Goal: Book appointment/travel/reservation

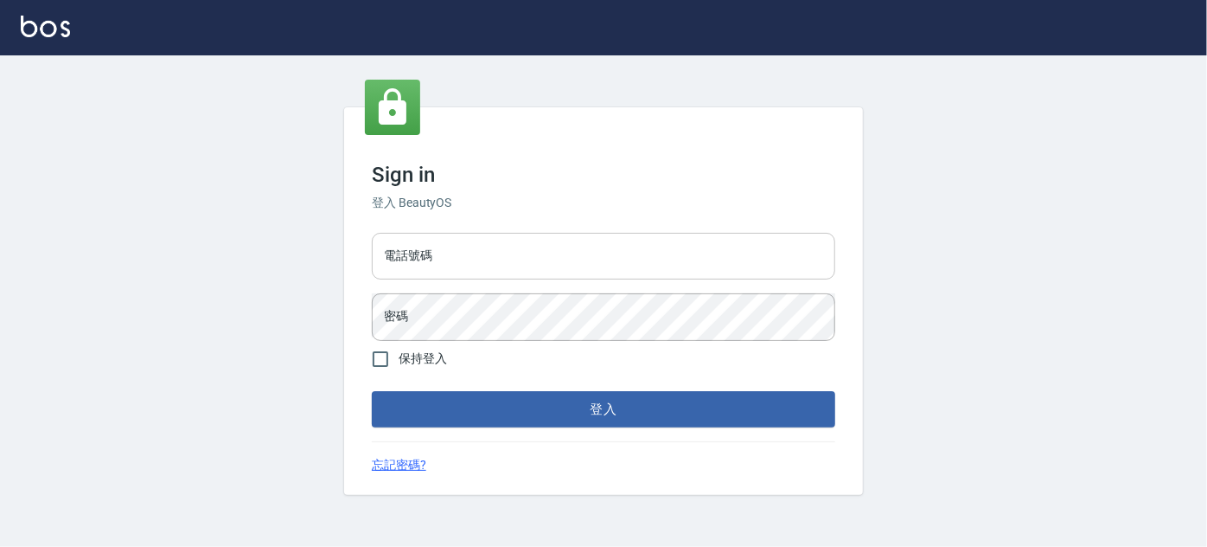
click at [464, 237] on input "電話號碼" at bounding box center [604, 256] width 464 height 47
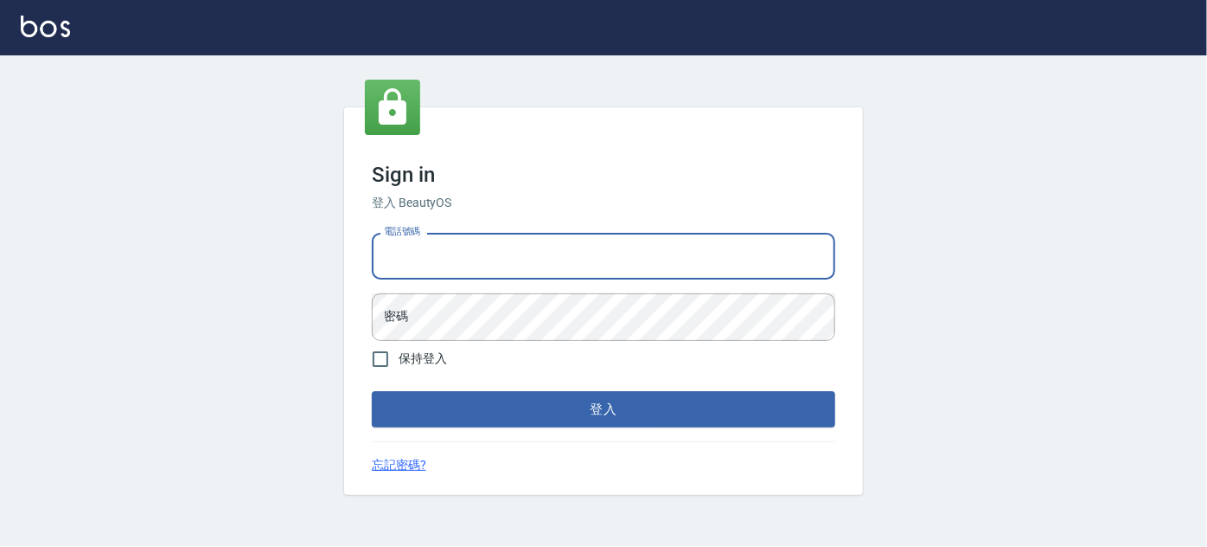
click at [509, 274] on input "電話號碼" at bounding box center [604, 256] width 464 height 47
type input "0989189977"
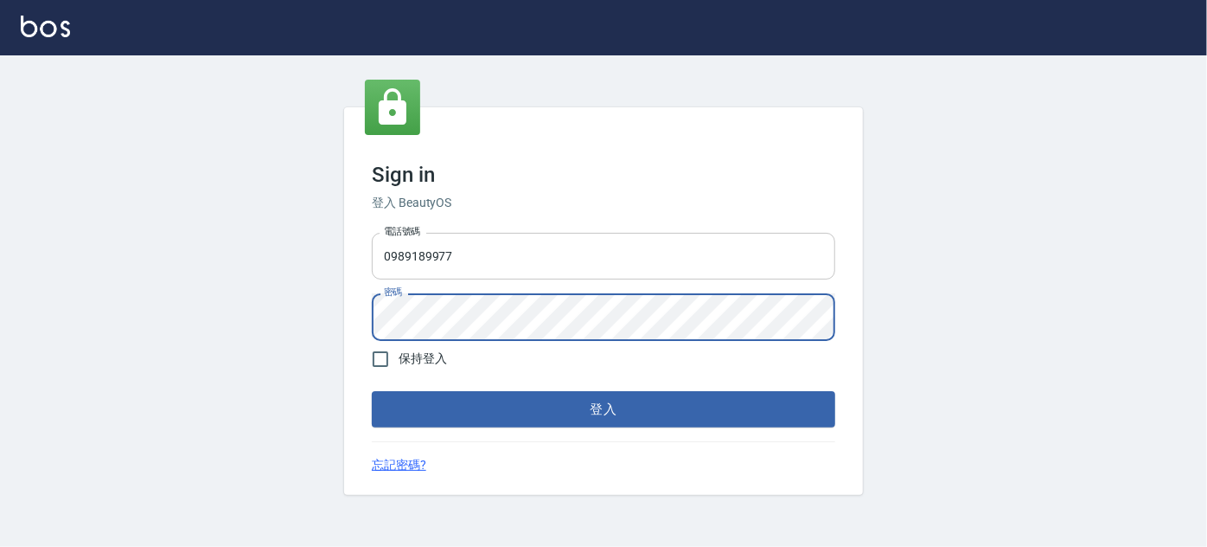
click at [372, 391] on button "登入" at bounding box center [604, 409] width 464 height 36
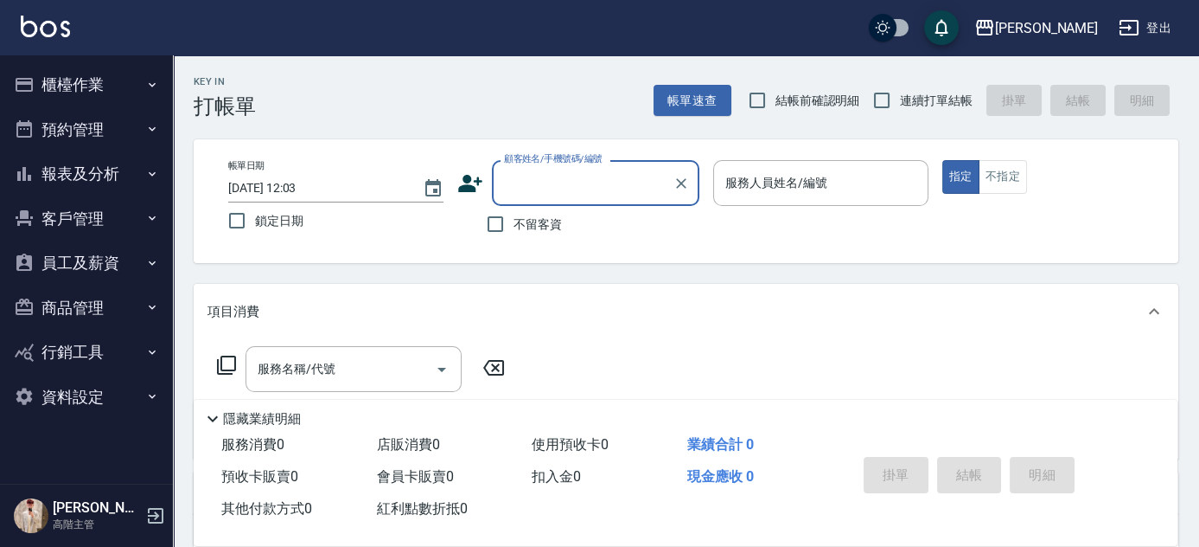
click at [101, 86] on button "櫃檯作業" at bounding box center [86, 84] width 159 height 45
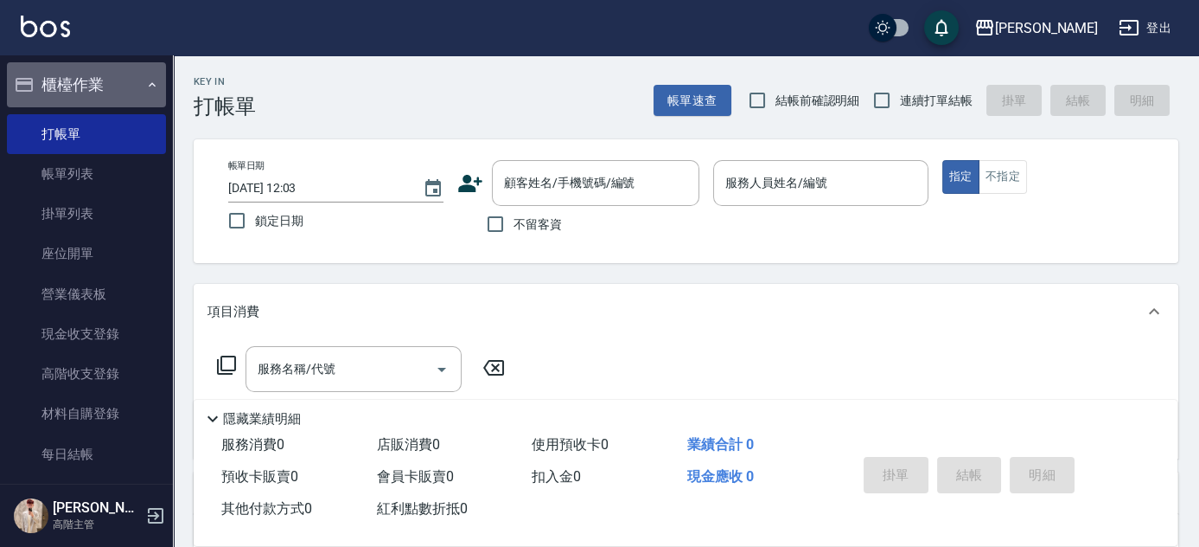
click at [101, 86] on button "櫃檯作業" at bounding box center [86, 84] width 159 height 45
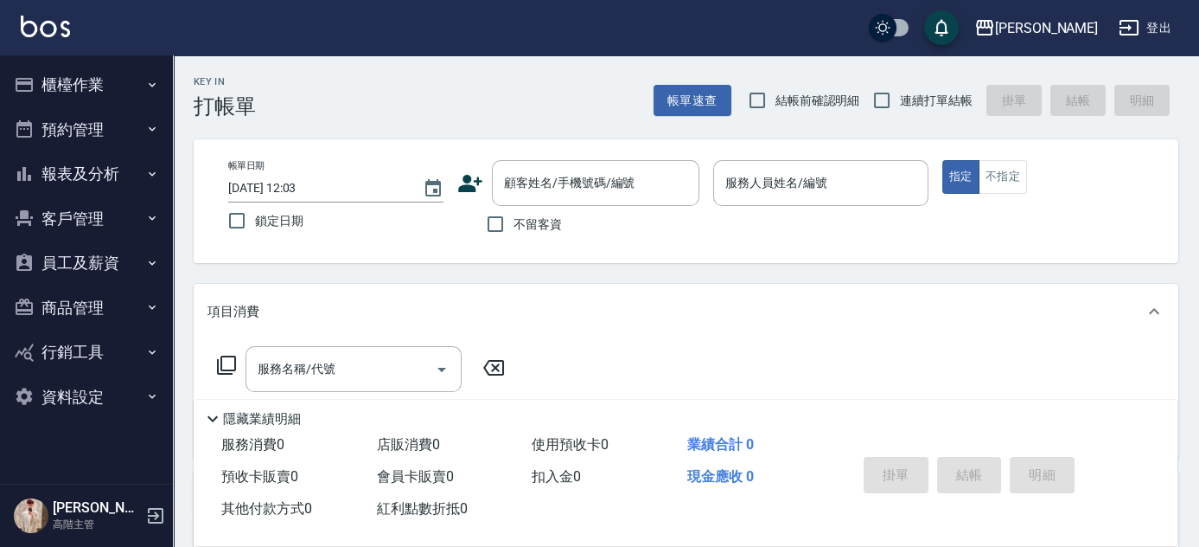
click at [99, 136] on button "預約管理" at bounding box center [86, 129] width 159 height 45
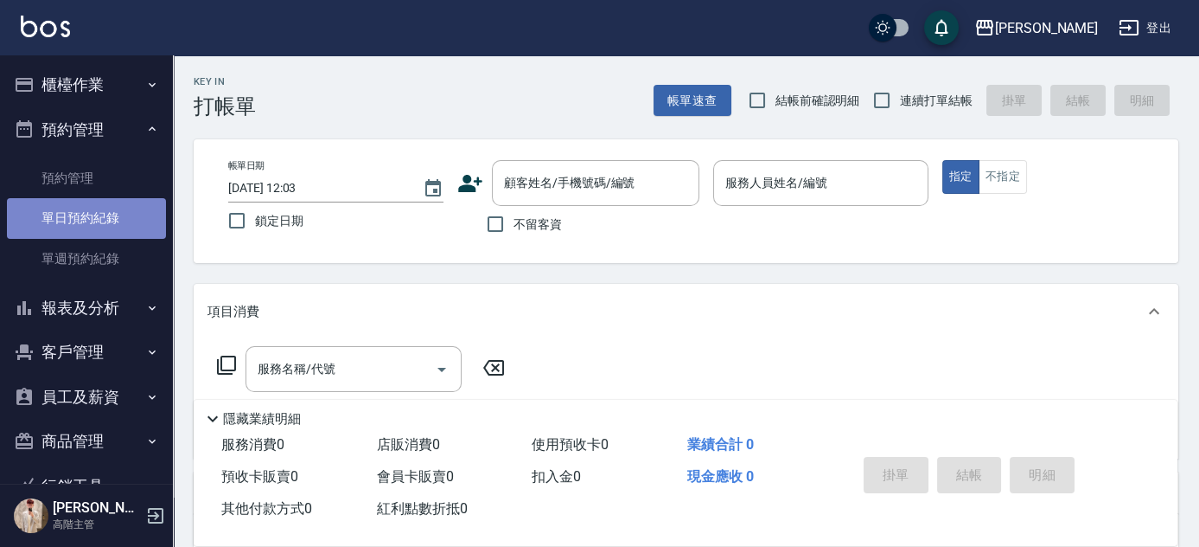
click at [111, 223] on link "單日預約紀錄" at bounding box center [86, 218] width 159 height 40
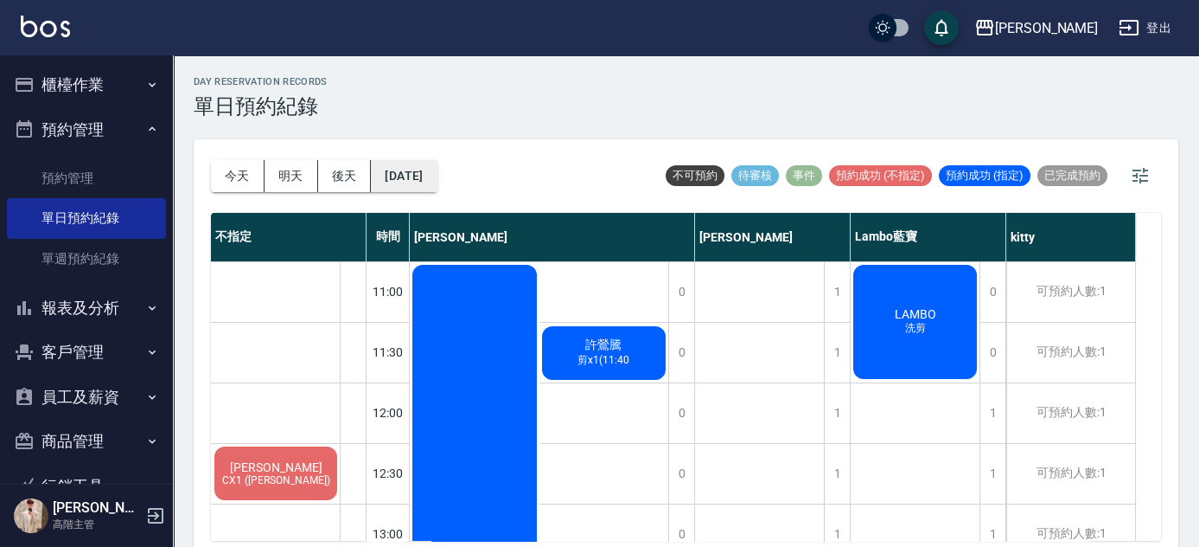
click at [425, 166] on button "[DATE]" at bounding box center [404, 176] width 66 height 32
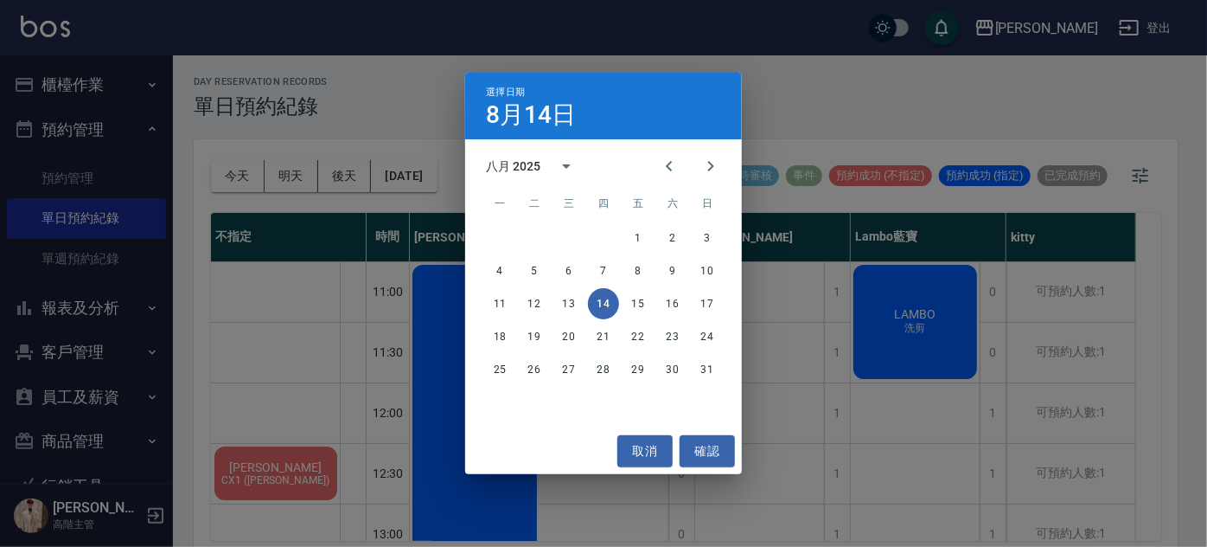
click at [1170, 93] on div "選擇日期 [DATE] 八月 2025 一 二 三 四 五 六 日 1 2 3 4 5 6 7 8 9 10 11 12 13 14 15 16 17 18 …" at bounding box center [603, 273] width 1207 height 547
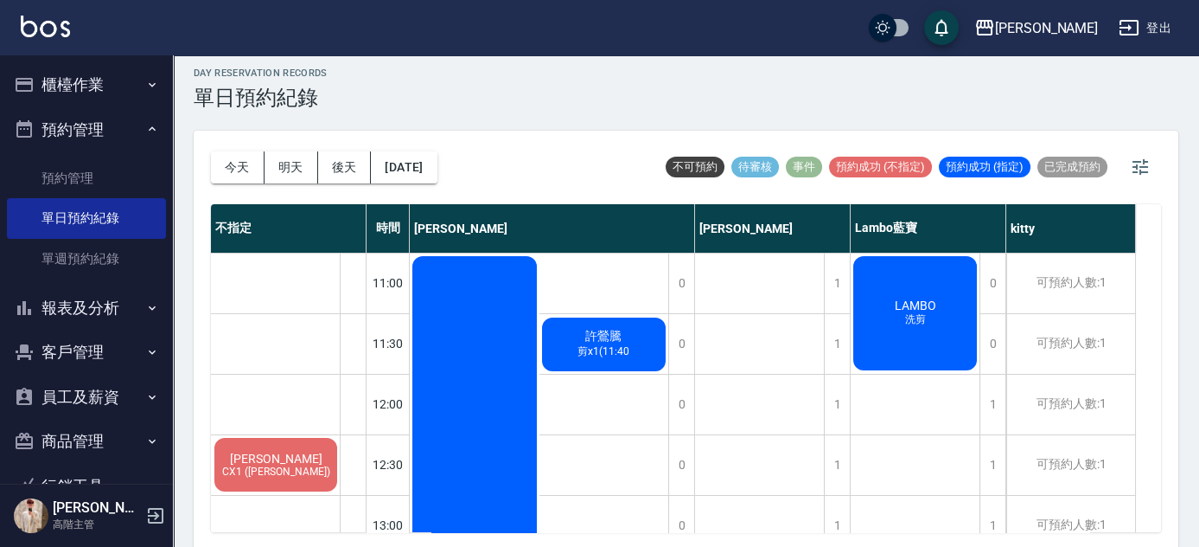
scroll to position [10, 0]
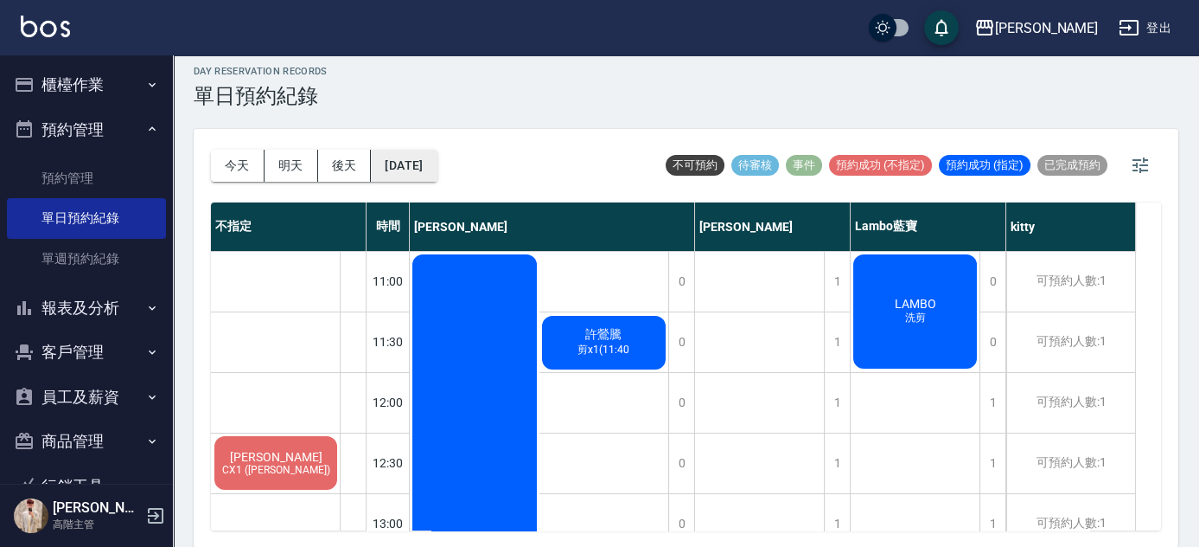
click at [437, 163] on button "[DATE]" at bounding box center [404, 166] width 66 height 32
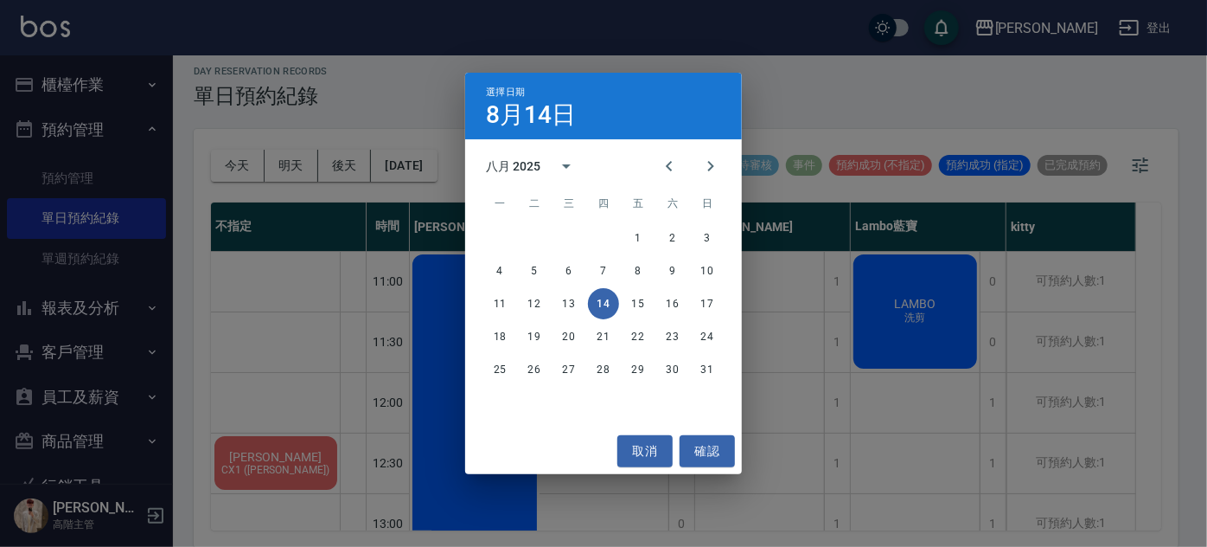
click at [1139, 157] on div "選擇日期 [DATE] 八月 2025 一 二 三 四 五 六 日 1 2 3 4 5 6 7 8 9 10 11 12 13 14 15 16 17 18 …" at bounding box center [603, 273] width 1207 height 547
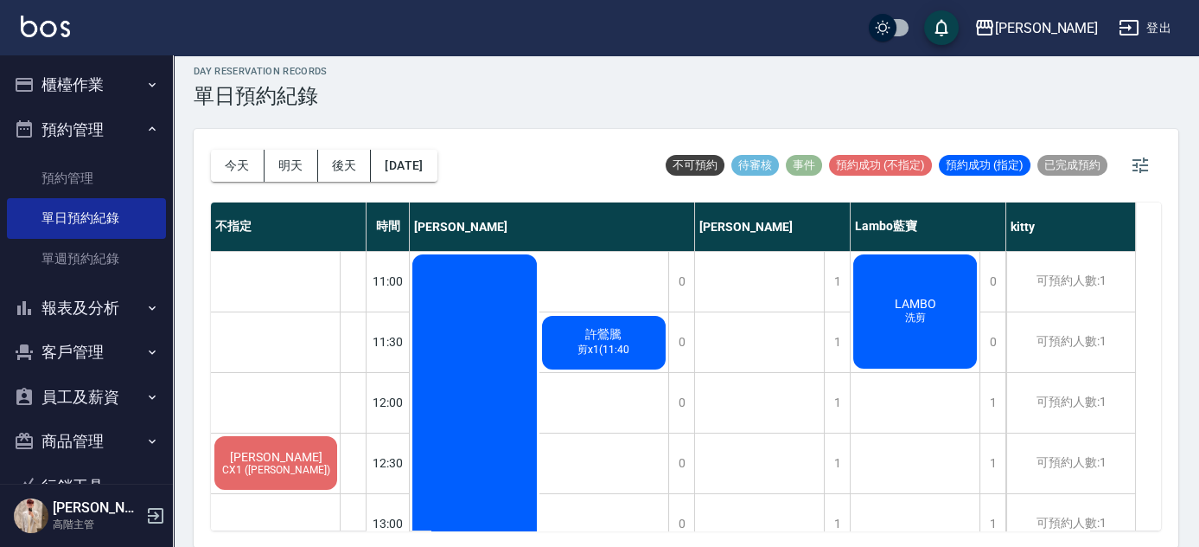
click at [1139, 167] on icon "button" at bounding box center [1140, 165] width 21 height 21
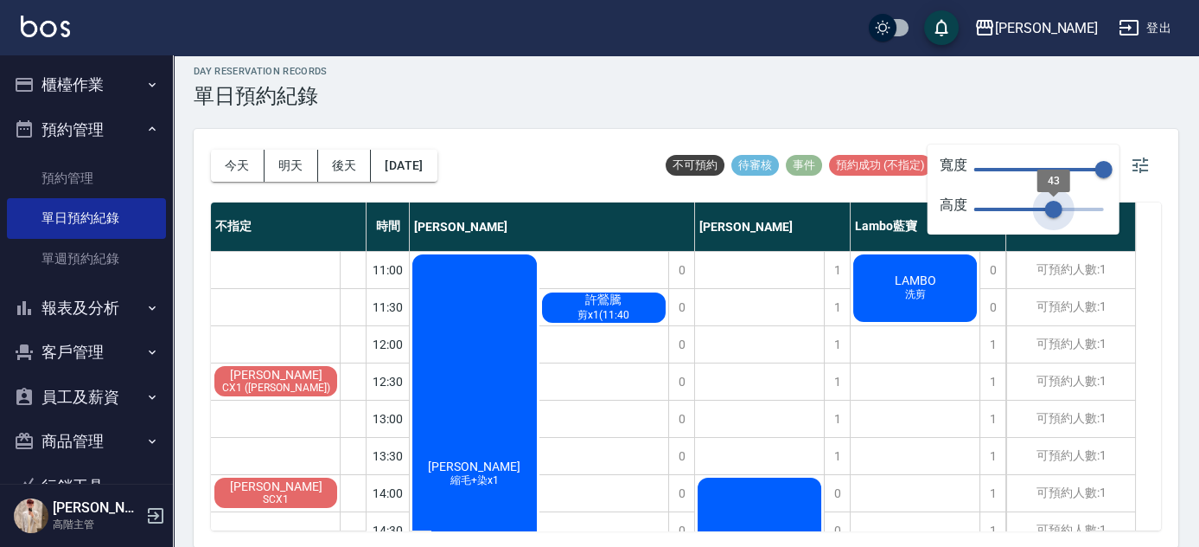
type input "42"
drag, startPoint x: 1100, startPoint y: 209, endPoint x: 1052, endPoint y: 209, distance: 47.6
click at [1052, 209] on span "43" at bounding box center [1054, 209] width 17 height 17
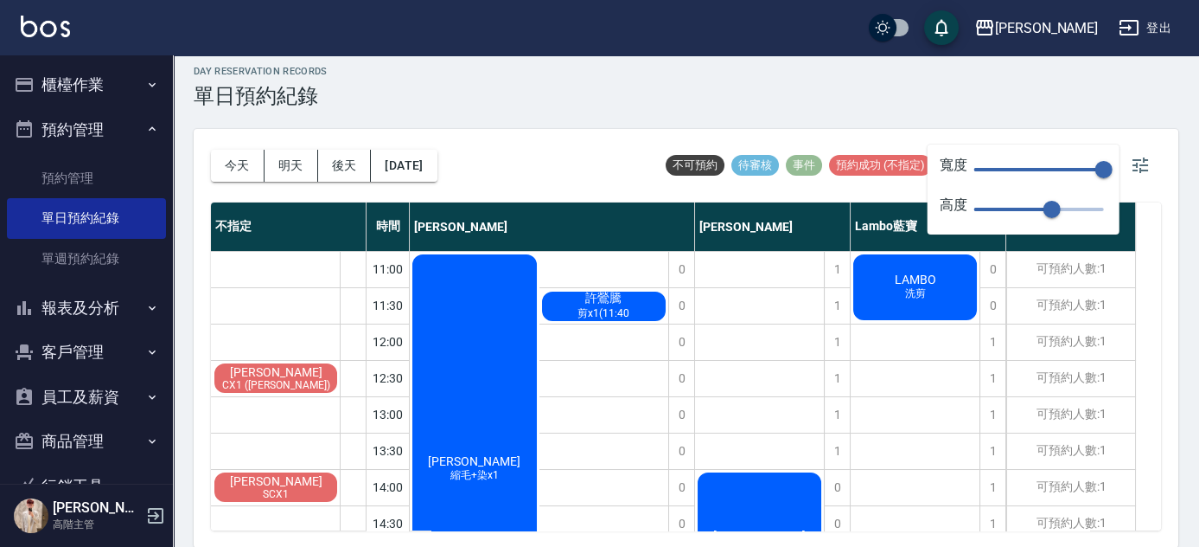
click at [1142, 126] on div "day Reservation records 單日預約紀錄 [DATE] [DATE] [DATE] [DATE] 不可預約 待審核 事件 預約成功 (不指…" at bounding box center [686, 296] width 1027 height 502
click at [1144, 167] on icon "button" at bounding box center [1140, 165] width 21 height 21
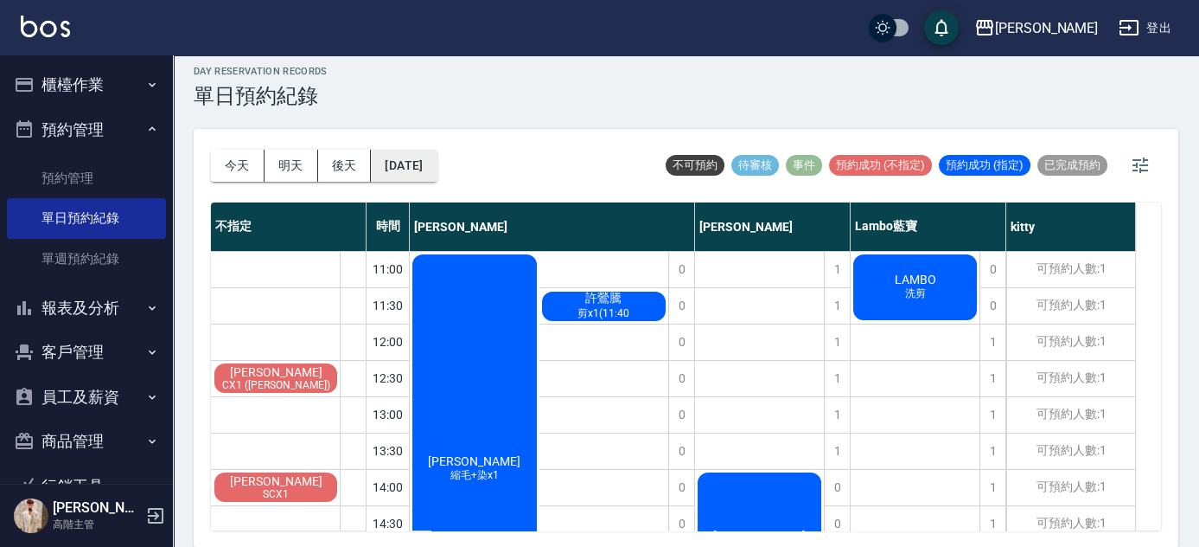
click at [437, 171] on button "[DATE]" at bounding box center [404, 166] width 66 height 32
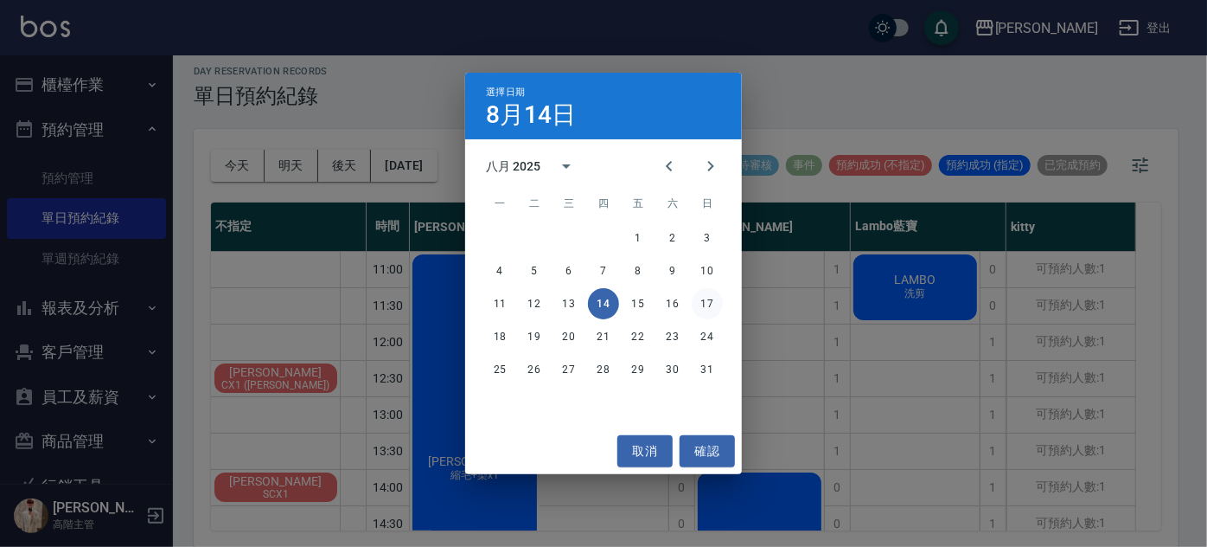
click at [707, 298] on button "17" at bounding box center [707, 303] width 31 height 31
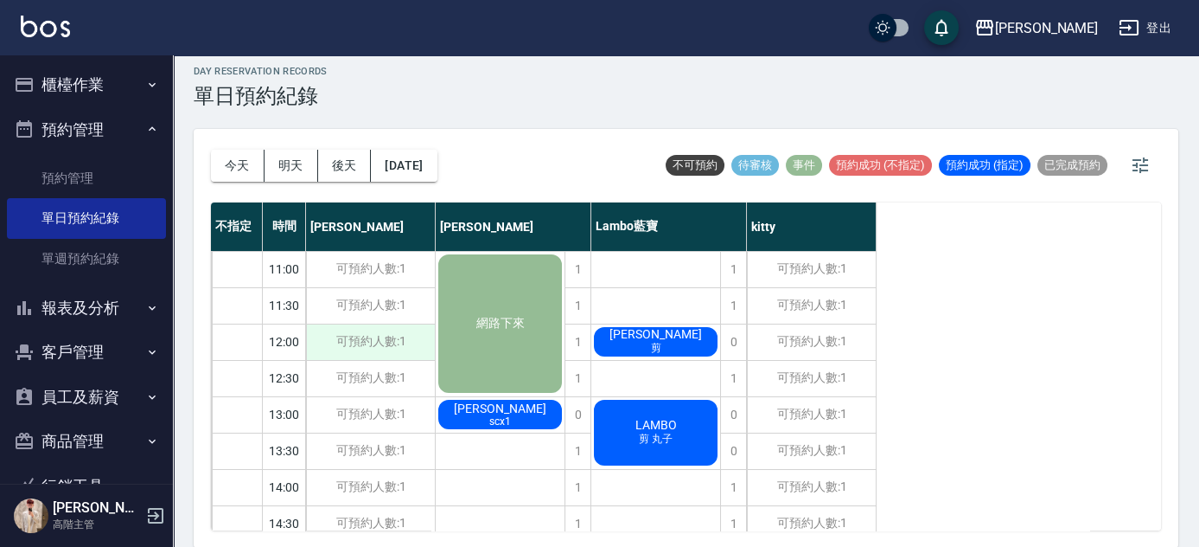
click at [371, 341] on div "可預約人數:1" at bounding box center [370, 341] width 129 height 35
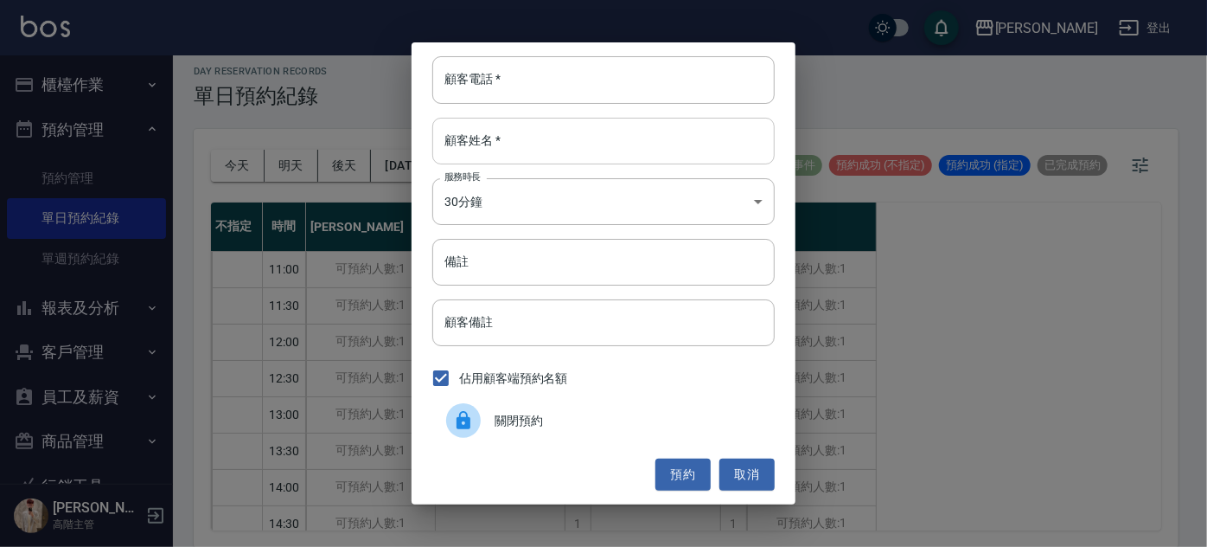
click at [508, 148] on input "顧客姓名   *" at bounding box center [603, 141] width 342 height 47
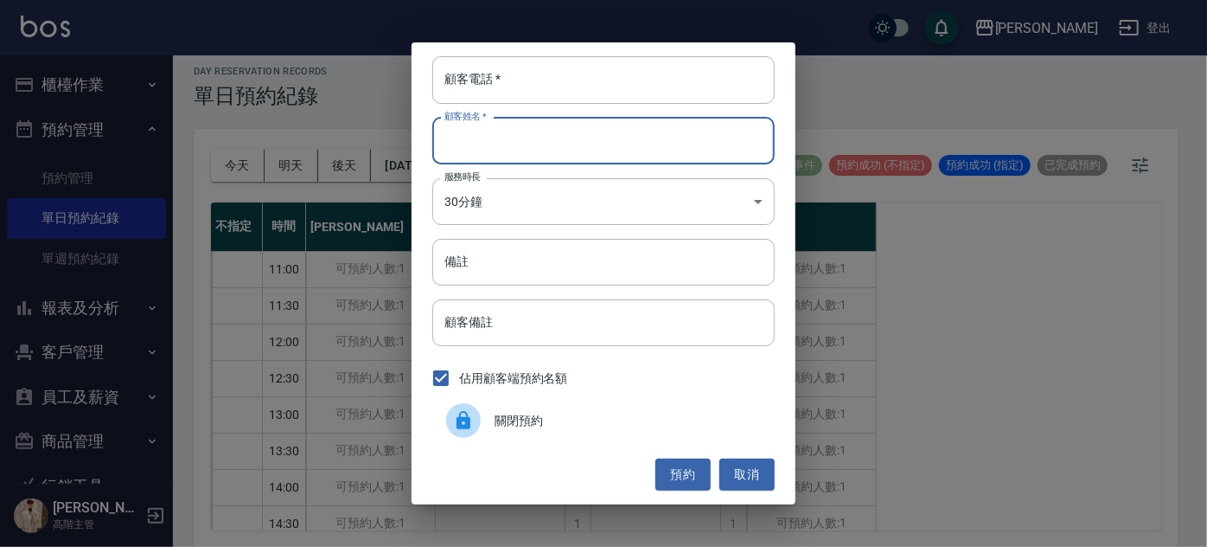
paste input "[PERSON_NAME]"
type input "[PERSON_NAME]"
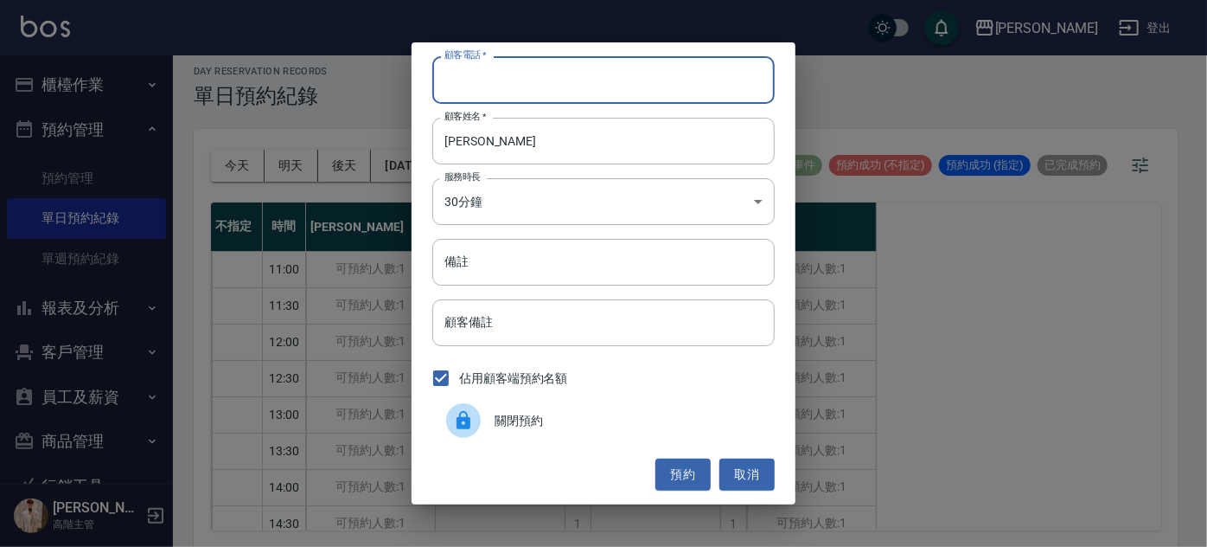
click at [507, 88] on input "顧客電話   *" at bounding box center [603, 79] width 342 height 47
paste input "0938880502"
type input "0938880502"
click at [519, 138] on input "[PERSON_NAME]" at bounding box center [603, 141] width 342 height 47
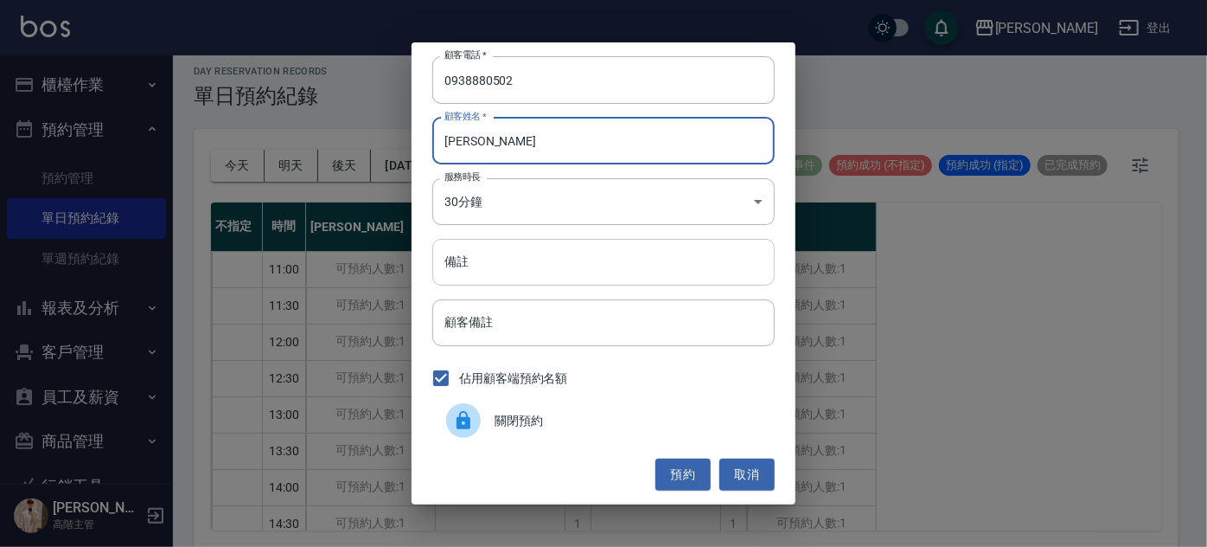
type input "[PERSON_NAME]"
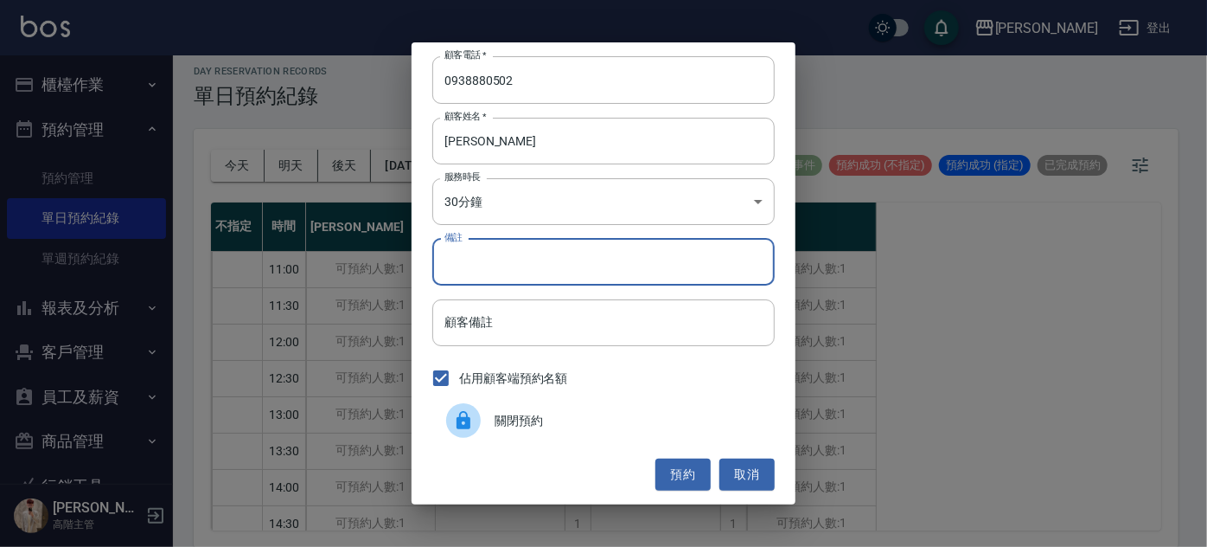
click at [524, 253] on input "備註" at bounding box center [603, 262] width 342 height 47
type input "L"
type input "x"
type input "染髮X1"
click at [525, 197] on body "上越斗六 登出 櫃檯作業 打帳單 帳單列表 掛單列表 座位開單 營業儀表板 現金收支登錄 高階收支登錄 材料自購登錄 每日結帳 排班表 現場電腦打卡 掃碼打卡…" at bounding box center [603, 269] width 1207 height 558
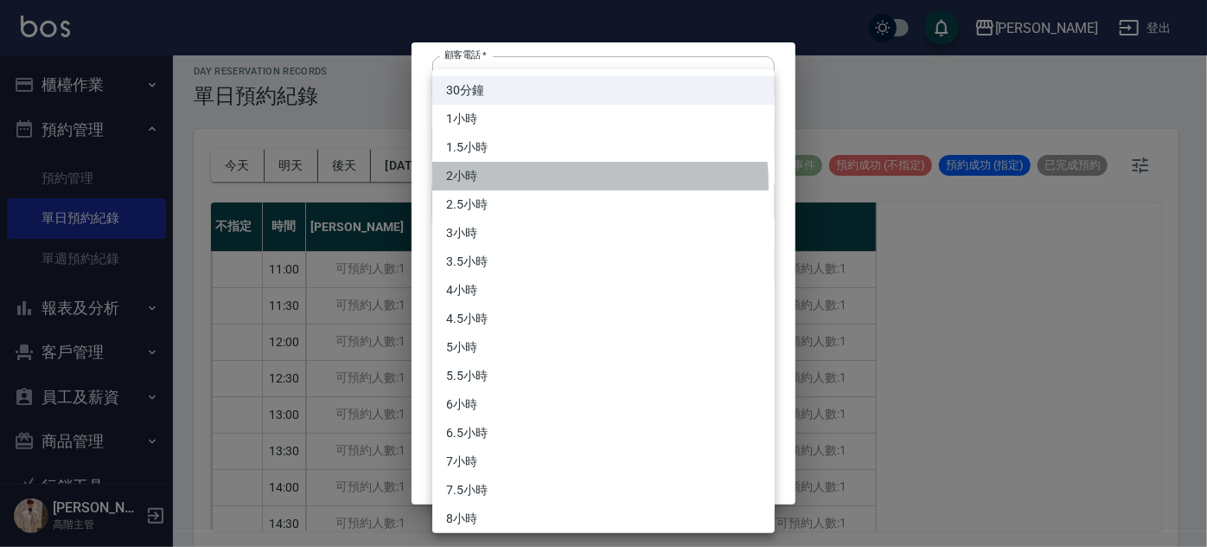
click at [522, 185] on li "2小時" at bounding box center [603, 176] width 342 height 29
type input "4"
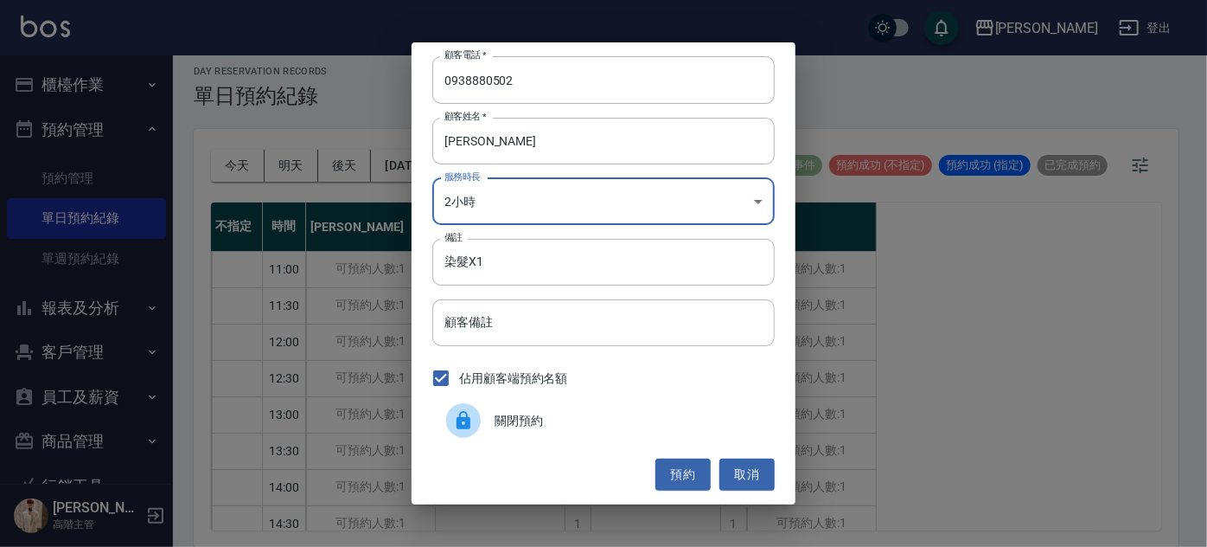
click at [688, 465] on button "預約" at bounding box center [683, 474] width 55 height 32
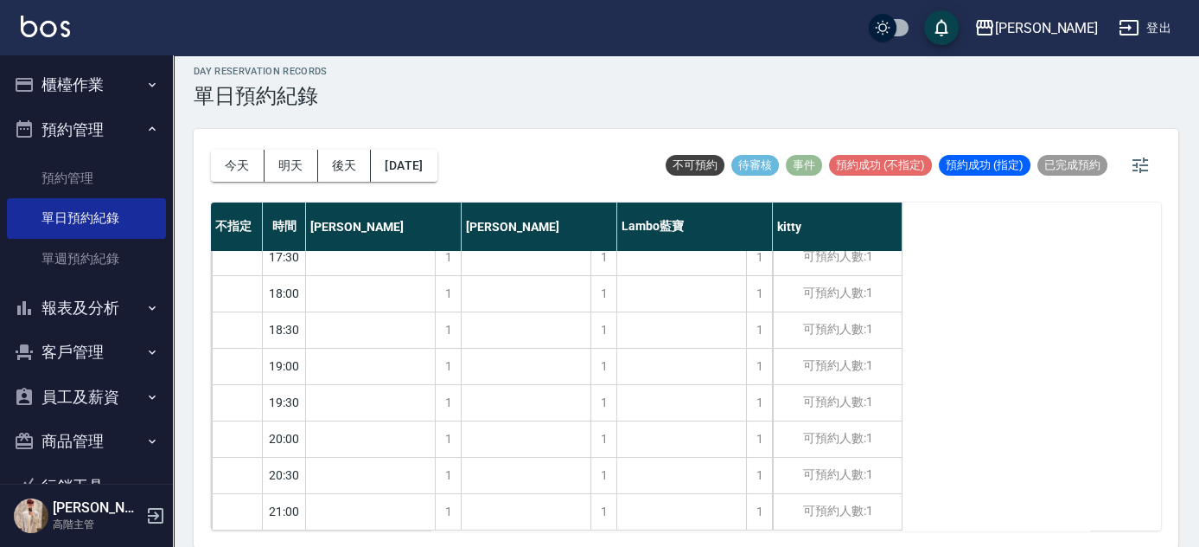
scroll to position [496, 0]
